Goal: Task Accomplishment & Management: Use online tool/utility

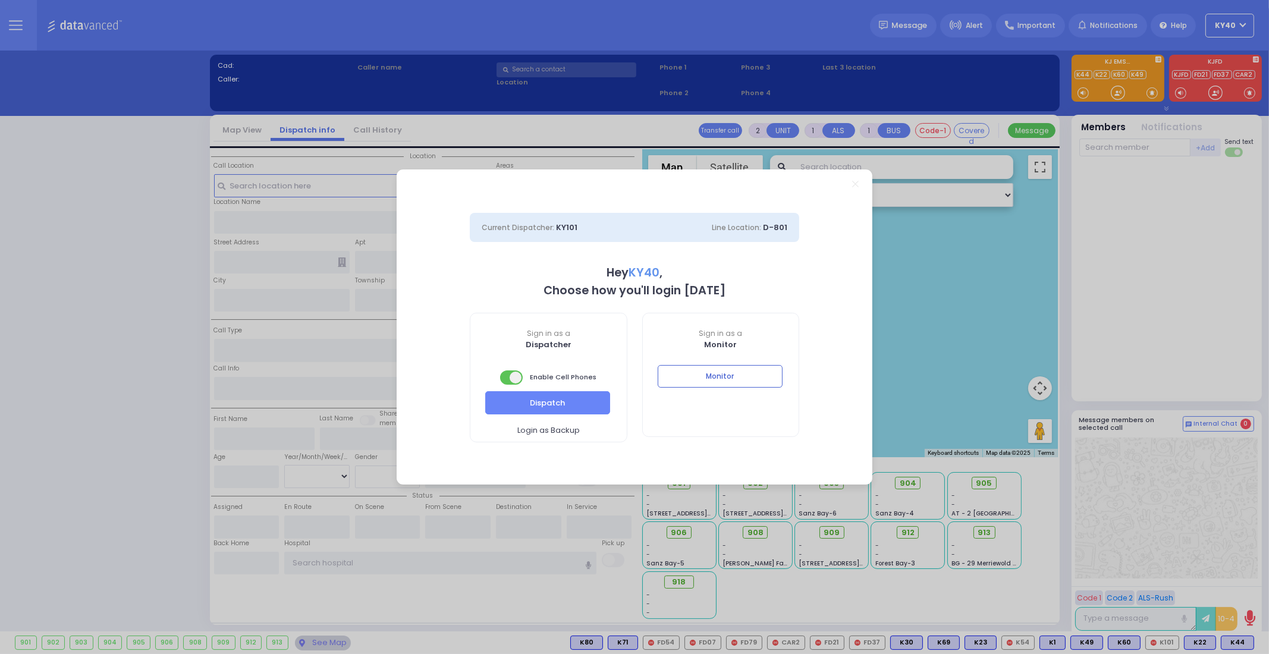
select select "5"
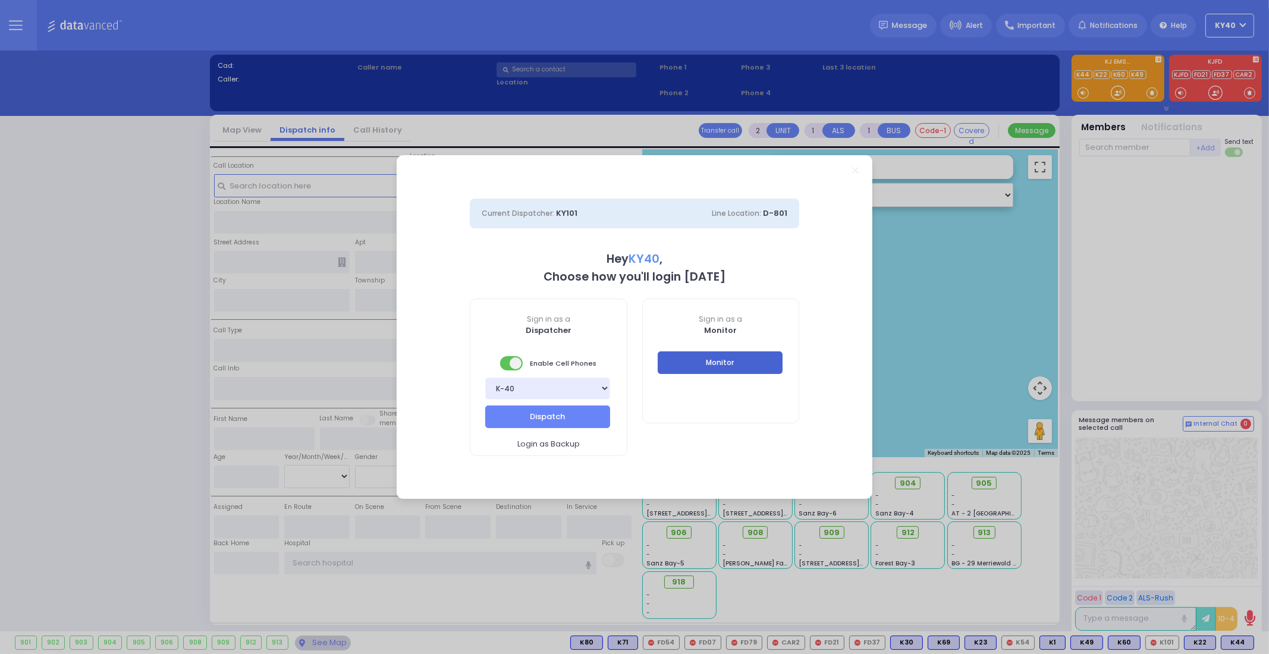
click at [726, 364] on button "Monitor" at bounding box center [720, 362] width 125 height 23
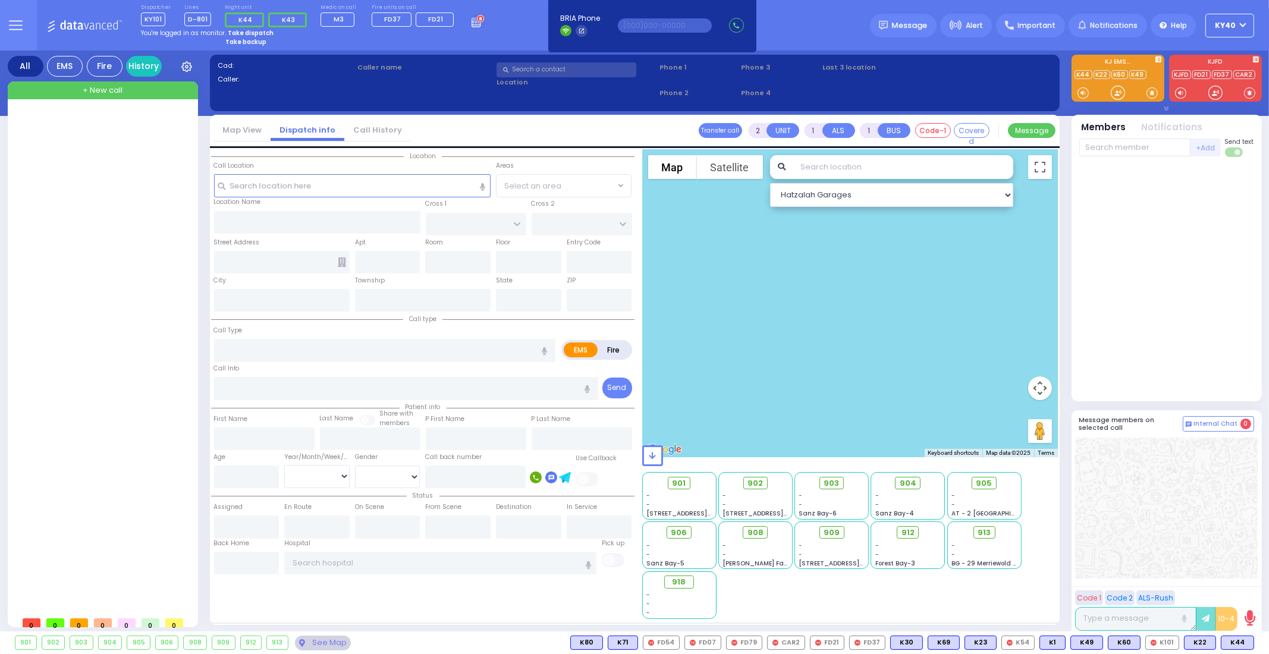
click at [259, 31] on strong "Take dispatch" at bounding box center [251, 33] width 46 height 9
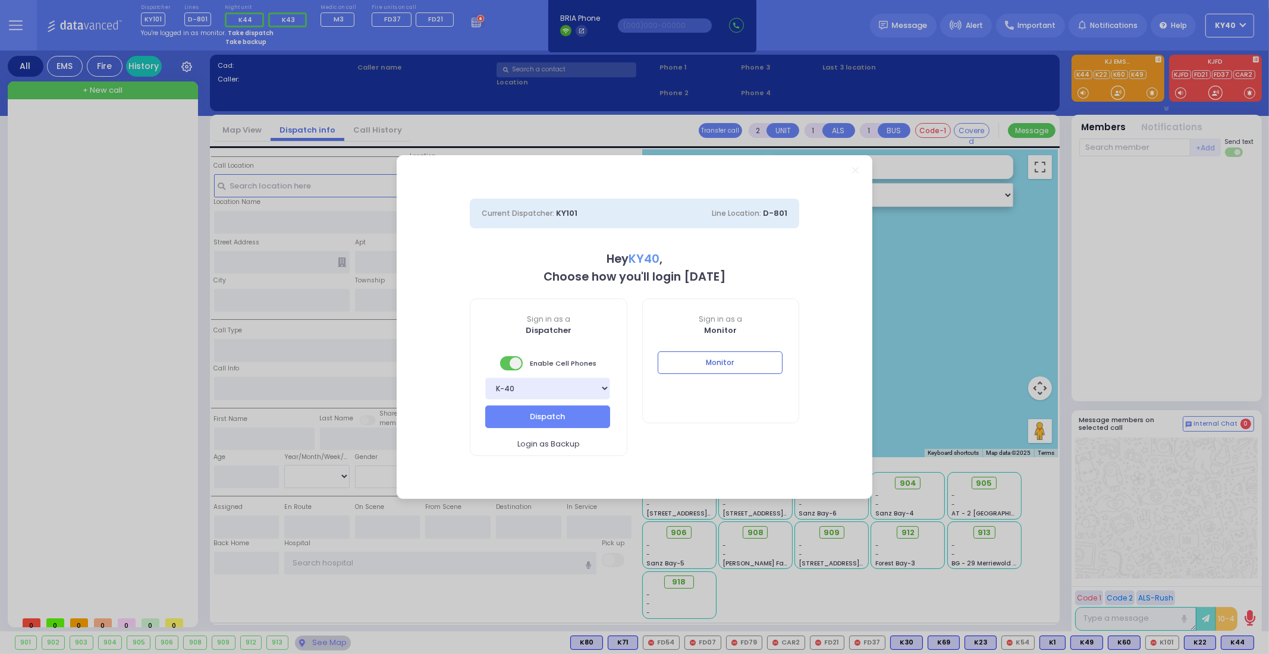
select select "5"
click at [568, 410] on button "Dispatch" at bounding box center [547, 417] width 125 height 23
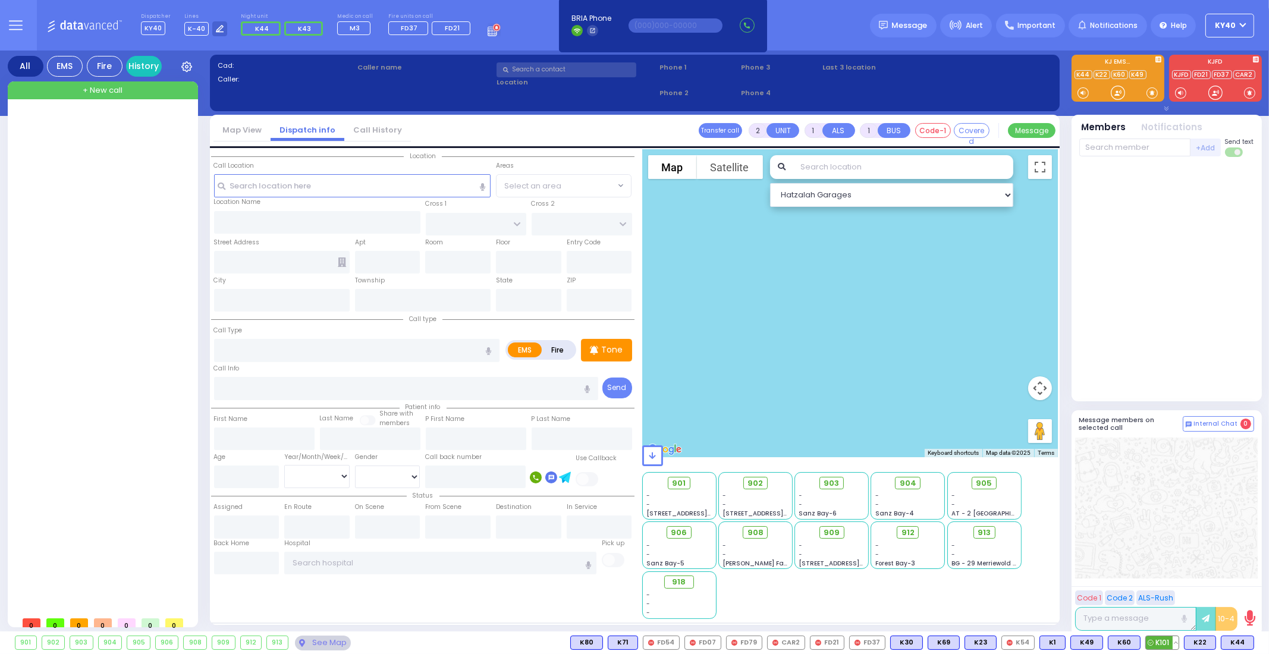
click at [1177, 644] on button at bounding box center [1176, 642] width 6 height 13
click at [1231, 533] on div at bounding box center [1166, 508] width 183 height 141
click at [17, 28] on icon at bounding box center [16, 25] width 14 height 14
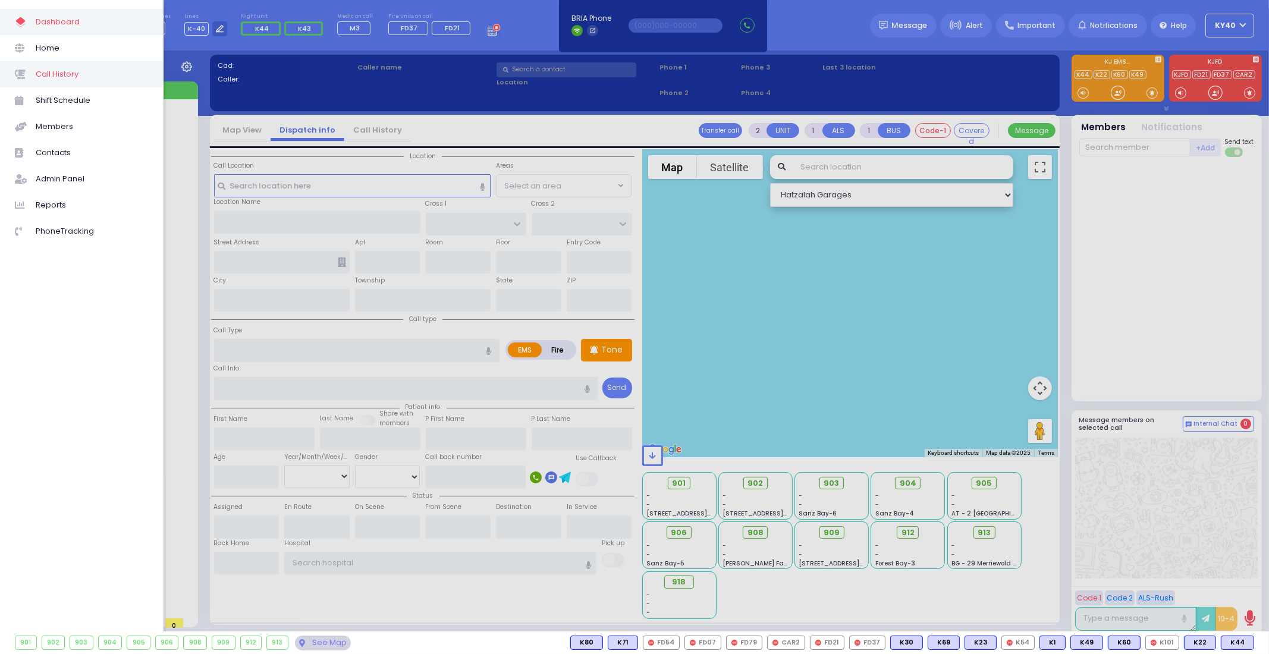
click at [43, 78] on span "Call History" at bounding box center [92, 74] width 113 height 15
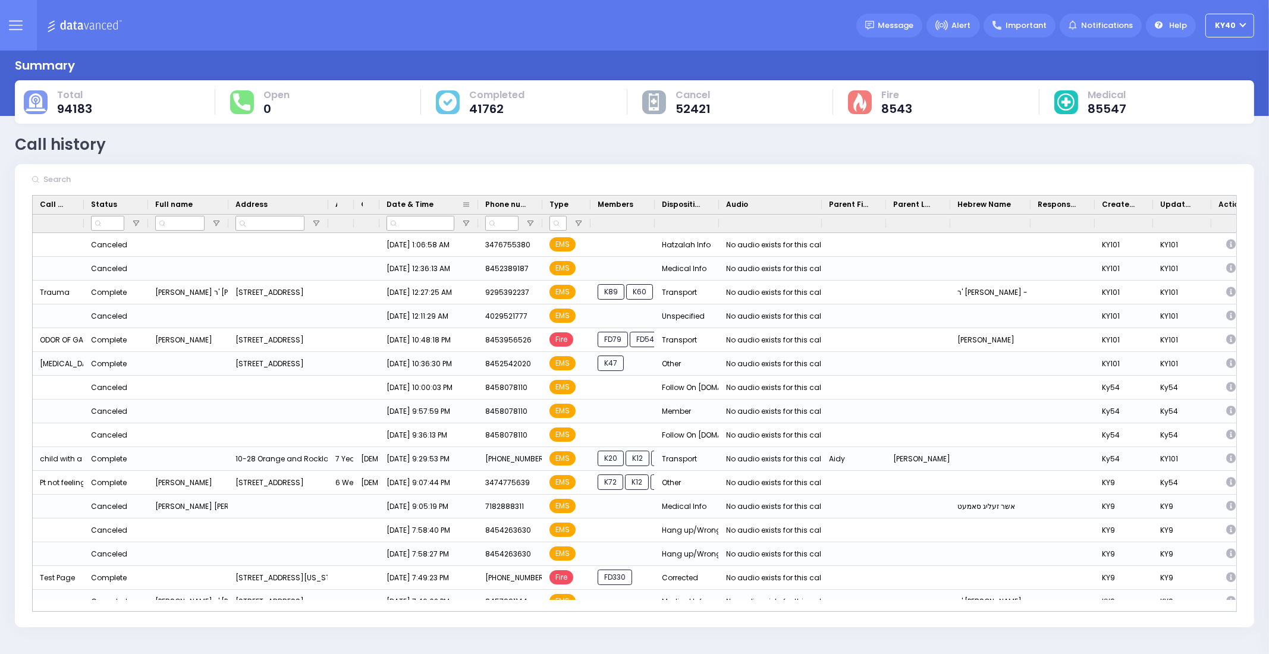
drag, startPoint x: 427, startPoint y: 209, endPoint x: 477, endPoint y: 215, distance: 50.2
click at [477, 213] on div "Call Type Status Full name Age" at bounding box center [654, 214] width 1243 height 37
click at [12, 23] on icon at bounding box center [16, 25] width 14 height 14
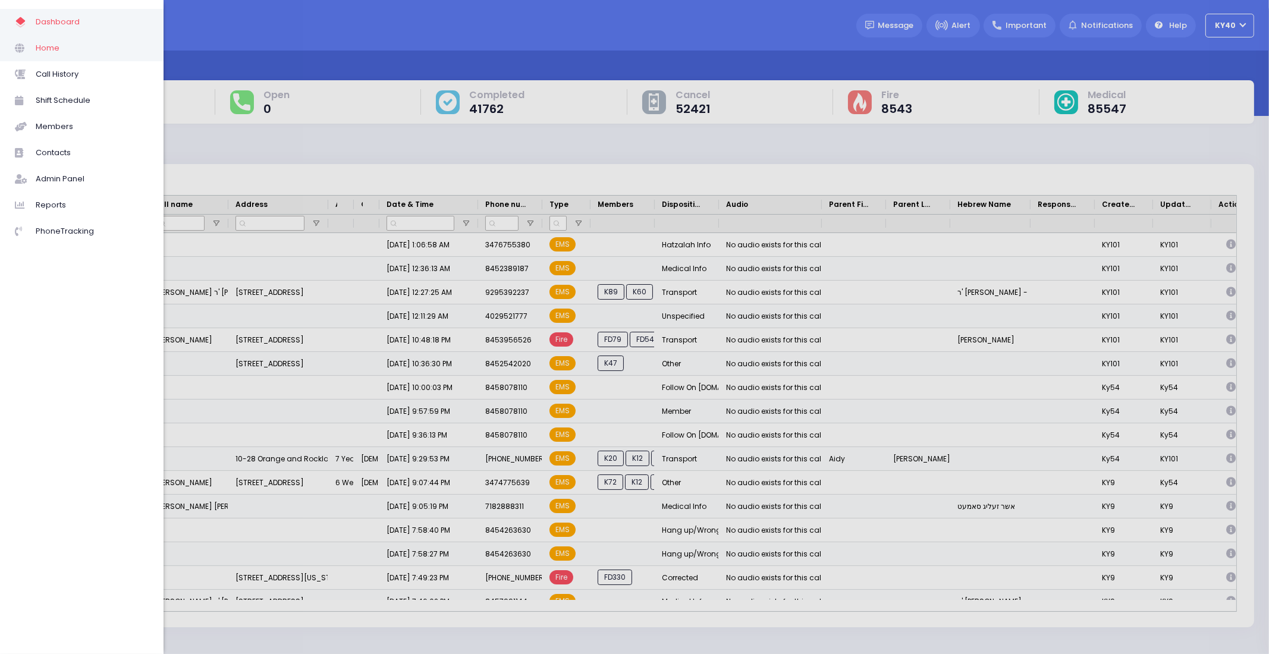
click at [33, 43] on span at bounding box center [25, 47] width 21 height 15
